Goal: Task Accomplishment & Management: Use online tool/utility

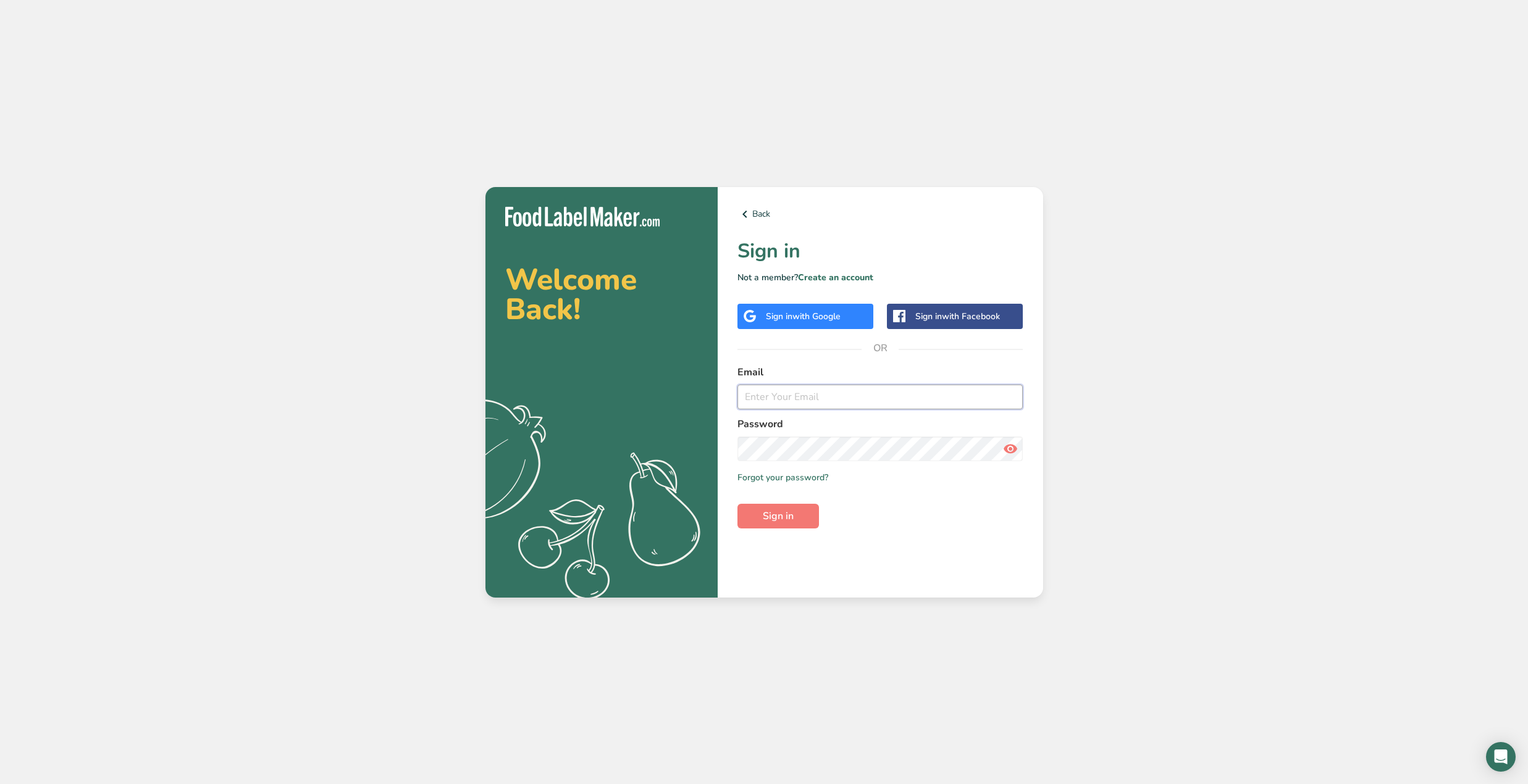
click at [879, 386] on input "email" at bounding box center [880, 397] width 286 height 25
click at [1008, 403] on input "email" at bounding box center [880, 397] width 286 height 25
click at [0, 784] on com-1password-button at bounding box center [0, 784] width 0 height 0
type input "[EMAIL_ADDRESS][DOMAIN_NAME]"
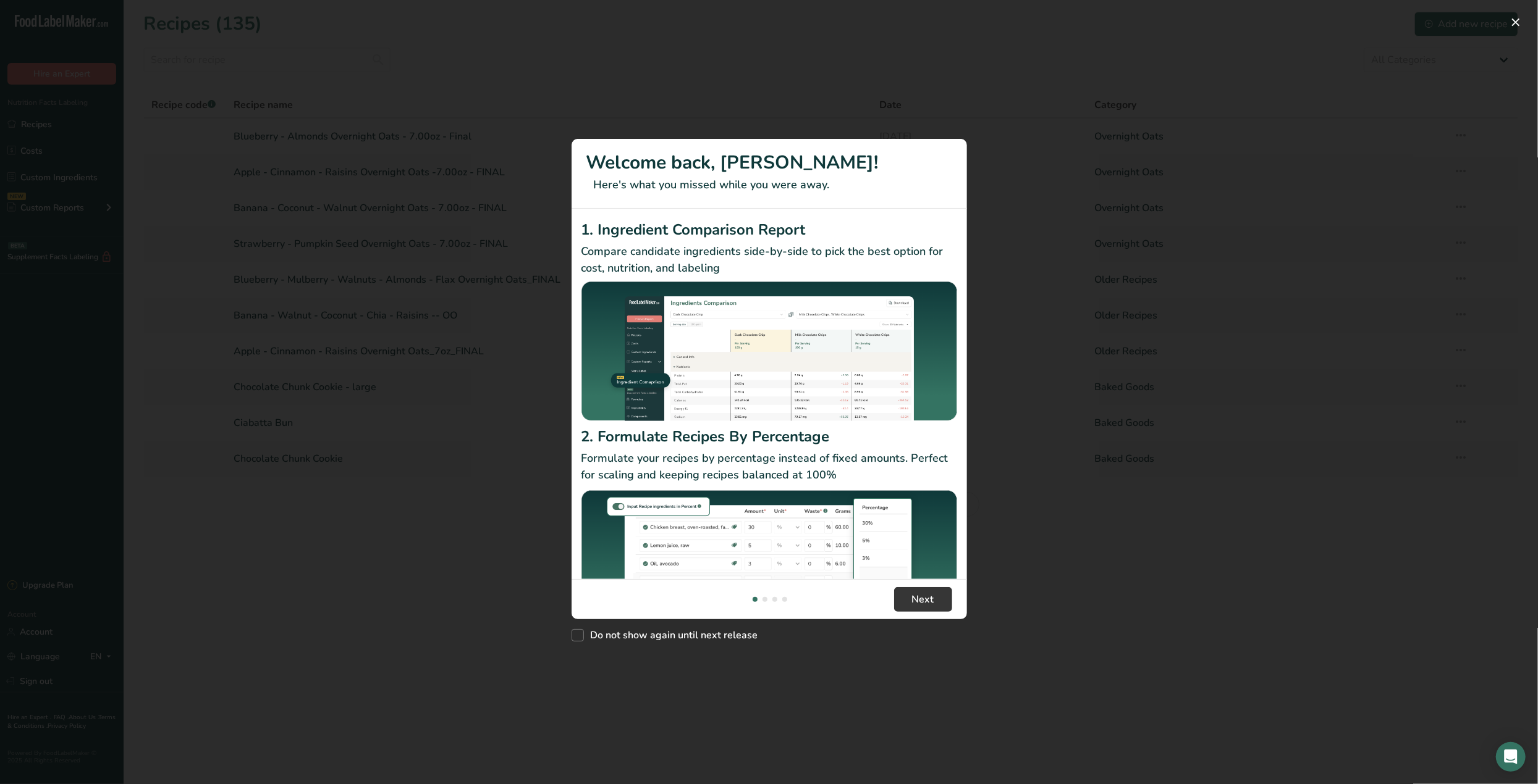
drag, startPoint x: 1272, startPoint y: 295, endPoint x: 1276, endPoint y: 290, distance: 6.4
click at [1274, 291] on div "New Features" at bounding box center [769, 392] width 1538 height 784
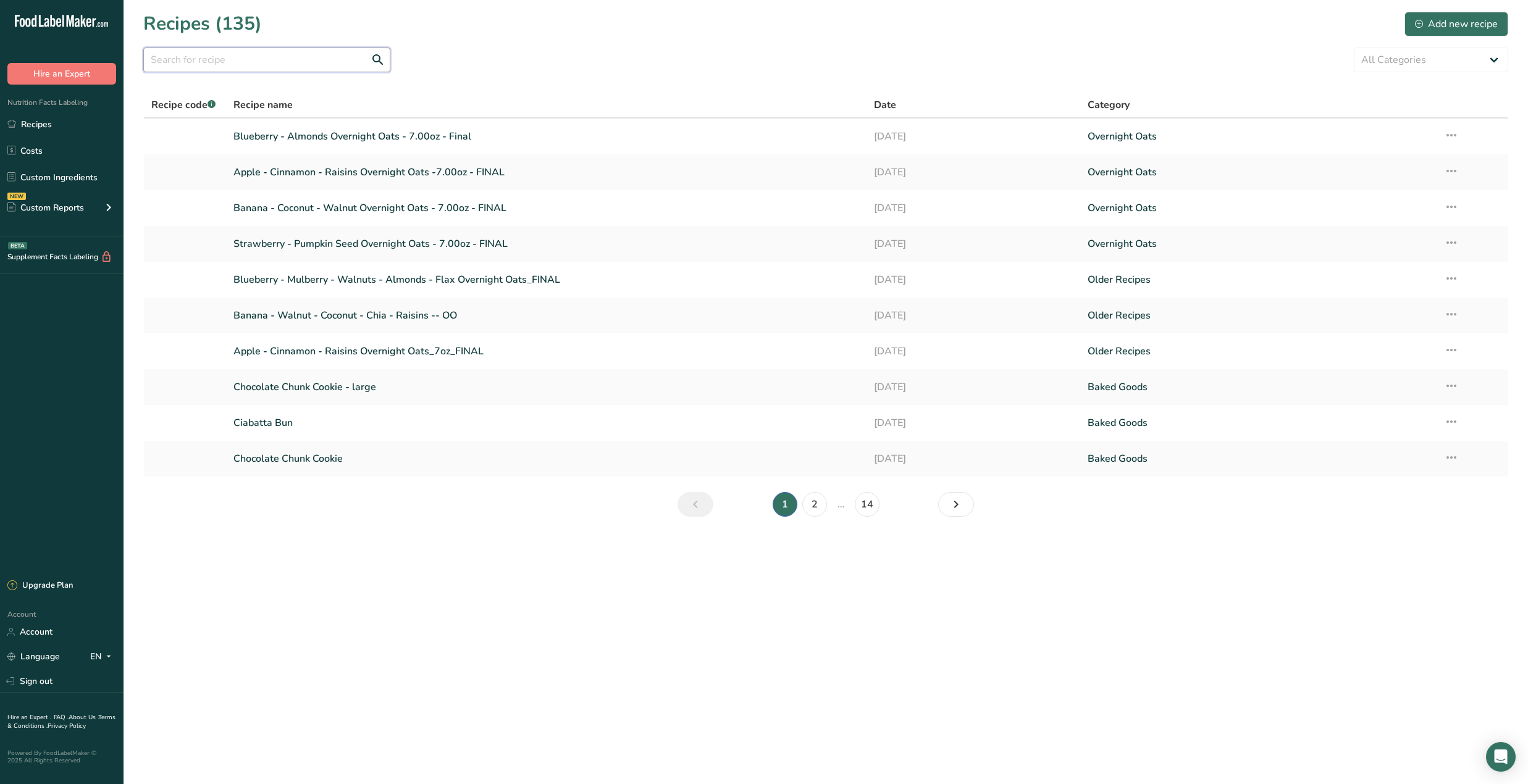
click at [255, 66] on input "text" at bounding box center [267, 60] width 247 height 25
type input "pork"
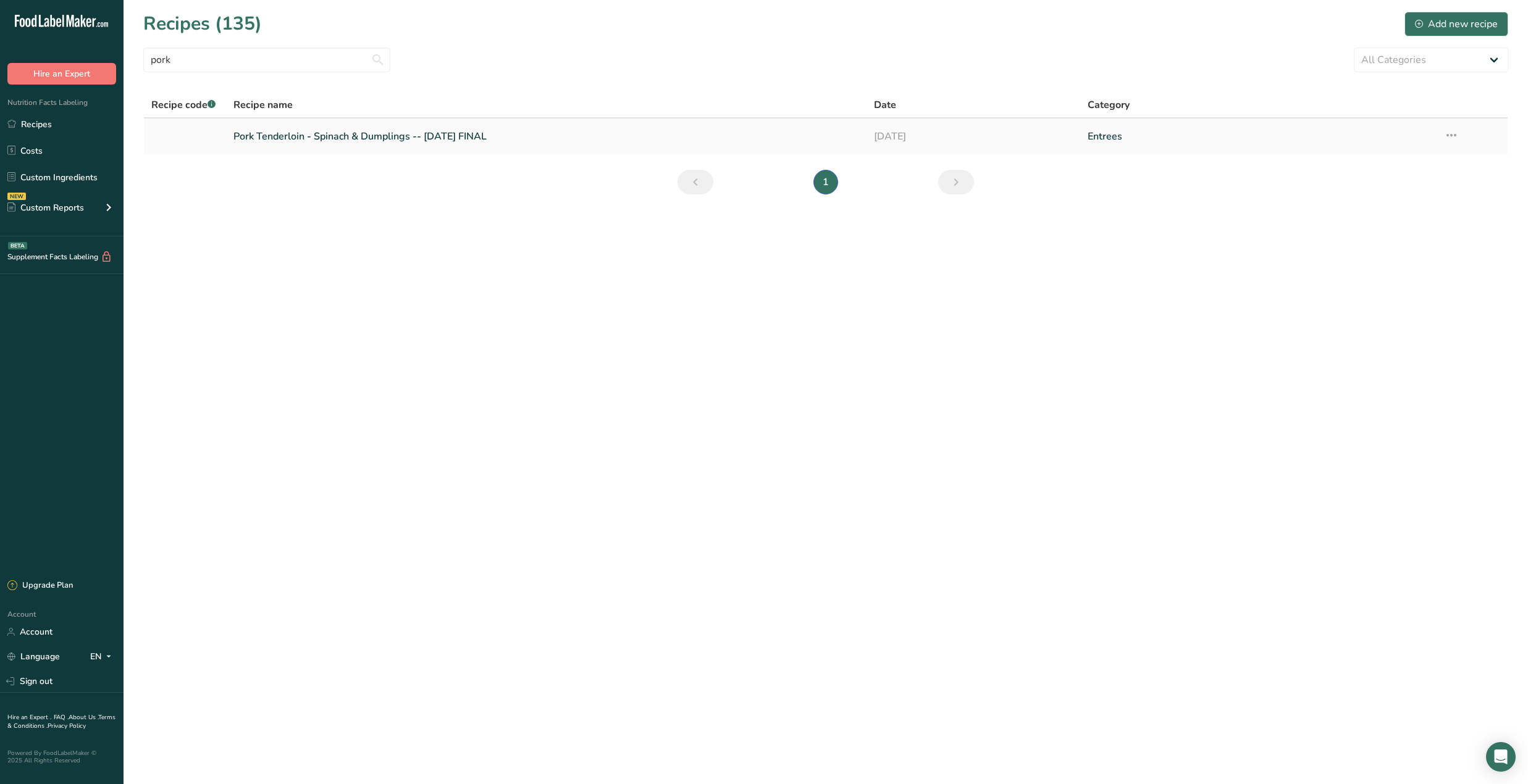
click at [429, 140] on link "Pork Tenderloin - Spinach & Dumplings -- [DATE] FINAL" at bounding box center [546, 136] width 626 height 26
